Goal: Transaction & Acquisition: Purchase product/service

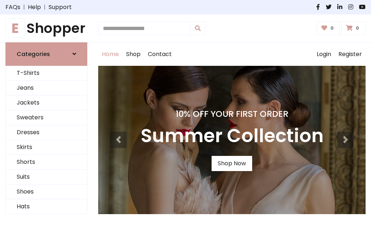
click at [185, 119] on h4 "10% Off Your First Order" at bounding box center [231, 114] width 183 height 10
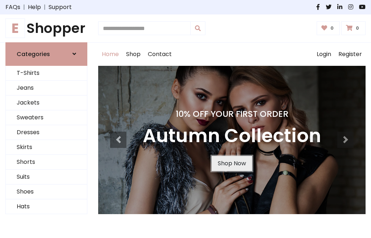
click at [231, 163] on link "Shop Now" at bounding box center [231, 163] width 41 height 15
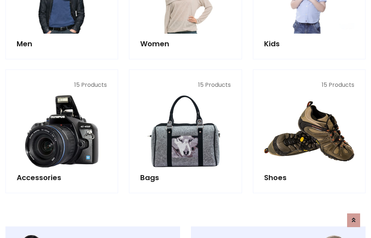
scroll to position [722, 0]
